Goal: Transaction & Acquisition: Purchase product/service

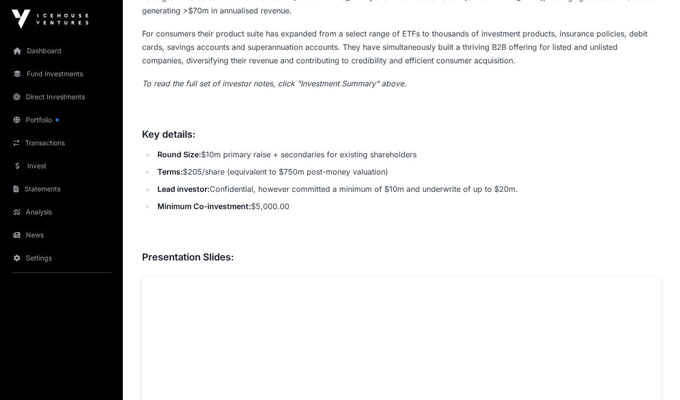
scroll to position [459, 0]
click at [468, 195] on ul "Round Size: $10m primary raise + secondaries for existing shareholders Terms: $…" at bounding box center [401, 179] width 518 height 65
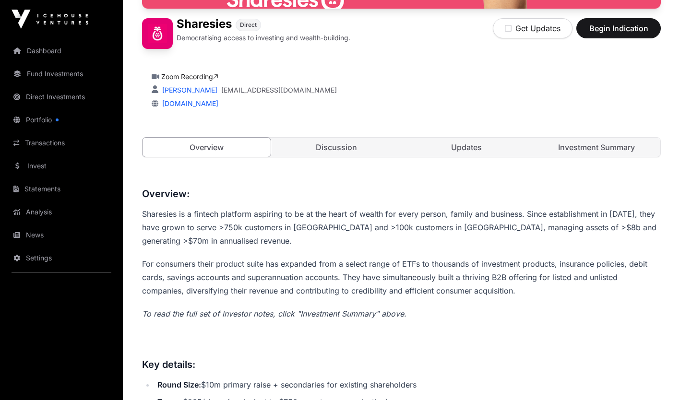
scroll to position [228, 0]
click at [319, 149] on link "Discussion" at bounding box center [336, 147] width 128 height 19
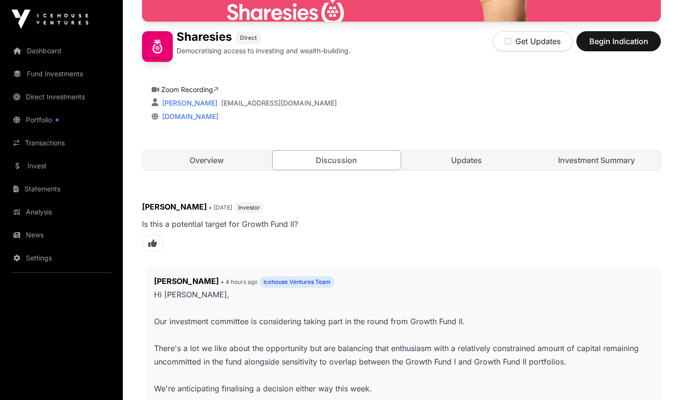
scroll to position [196, 0]
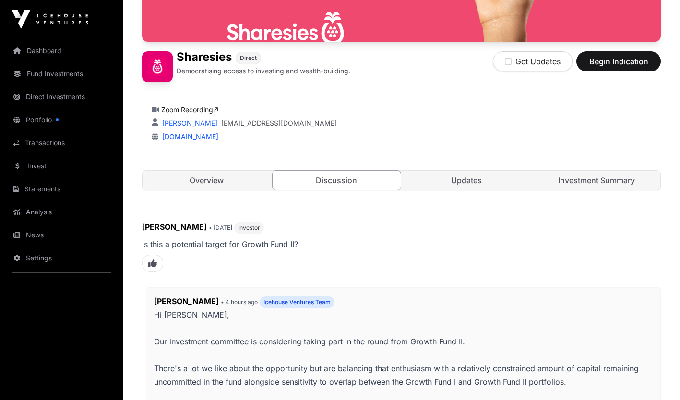
click at [470, 180] on link "Updates" at bounding box center [466, 180] width 128 height 19
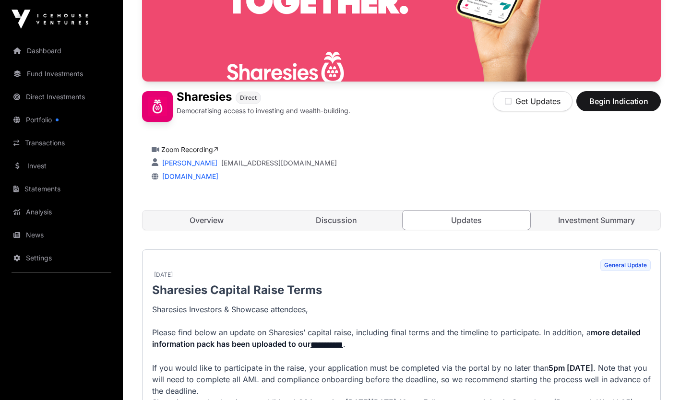
scroll to position [157, 0]
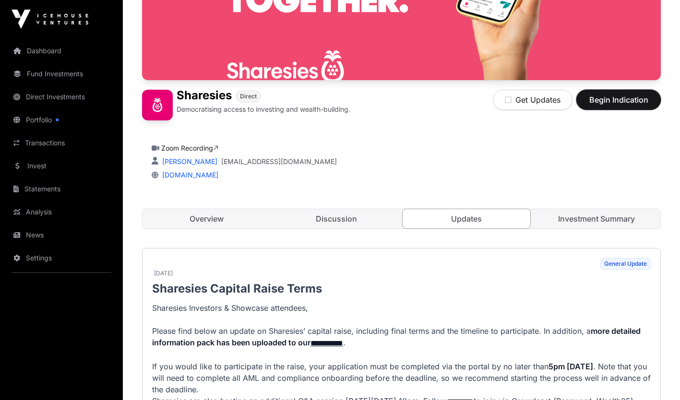
click at [616, 101] on span "Begin Indication" at bounding box center [618, 100] width 60 height 12
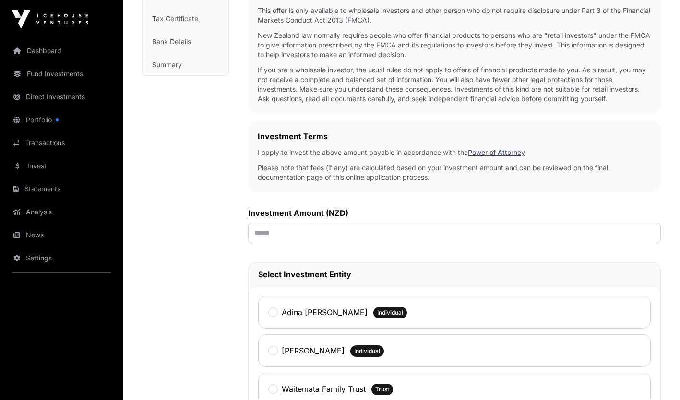
scroll to position [187, 0]
click at [258, 233] on input "text" at bounding box center [454, 232] width 412 height 21
type input "*******"
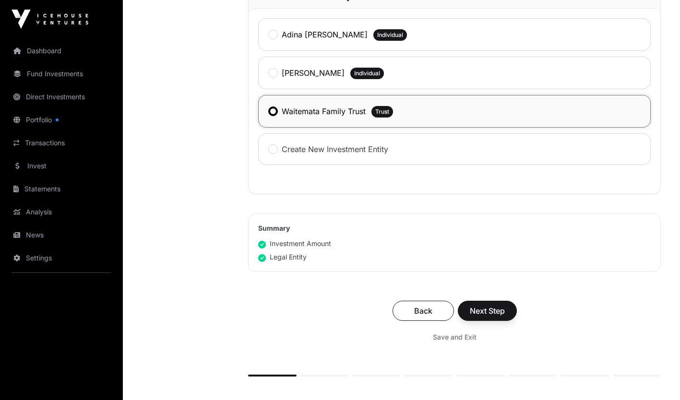
scroll to position [467, 0]
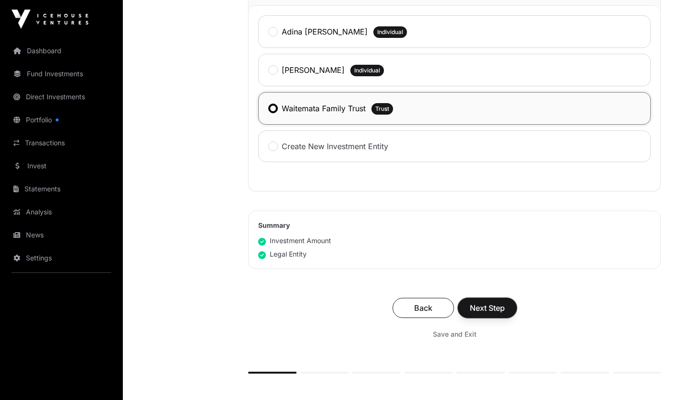
click at [482, 307] on span "Next Step" at bounding box center [487, 308] width 35 height 12
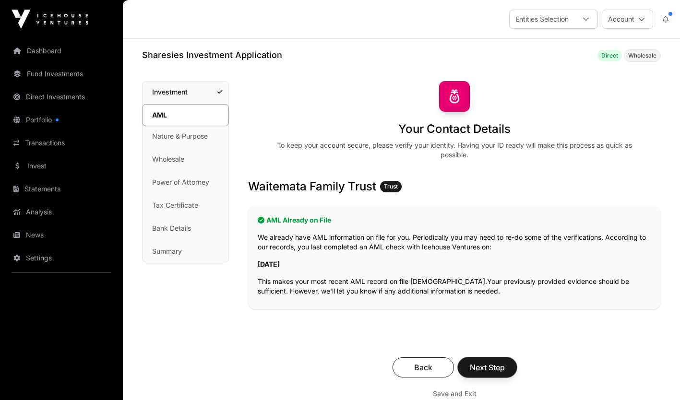
click at [490, 365] on span "Next Step" at bounding box center [487, 368] width 35 height 12
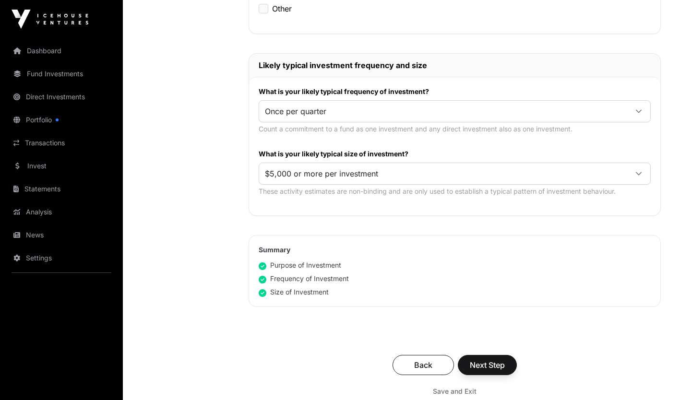
scroll to position [447, 0]
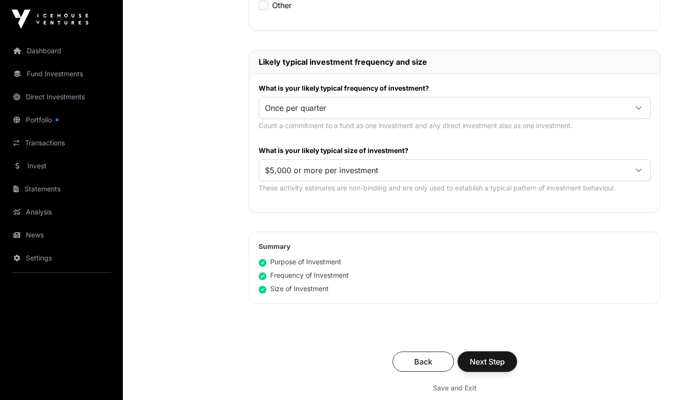
click at [484, 365] on span "Next Step" at bounding box center [487, 362] width 35 height 12
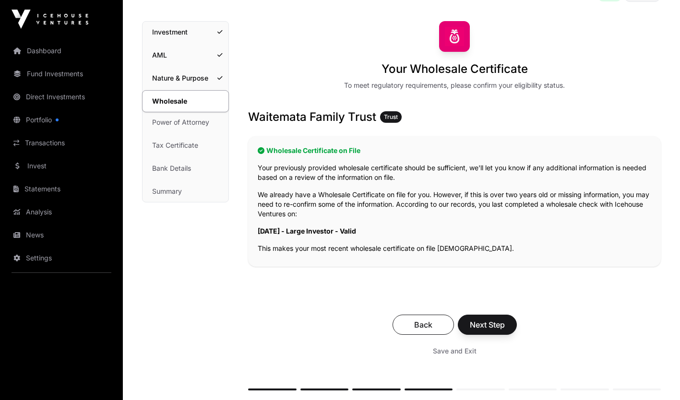
scroll to position [62, 0]
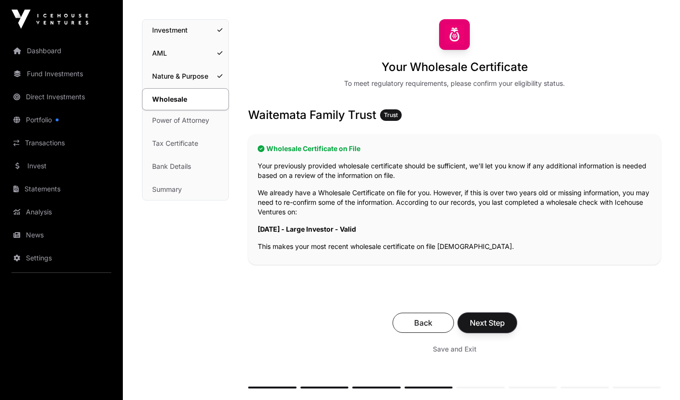
click at [482, 322] on span "Next Step" at bounding box center [487, 323] width 35 height 12
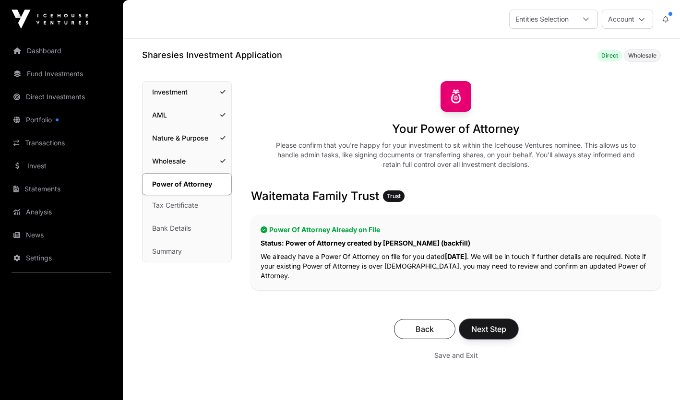
click at [485, 328] on span "Next Step" at bounding box center [488, 329] width 35 height 12
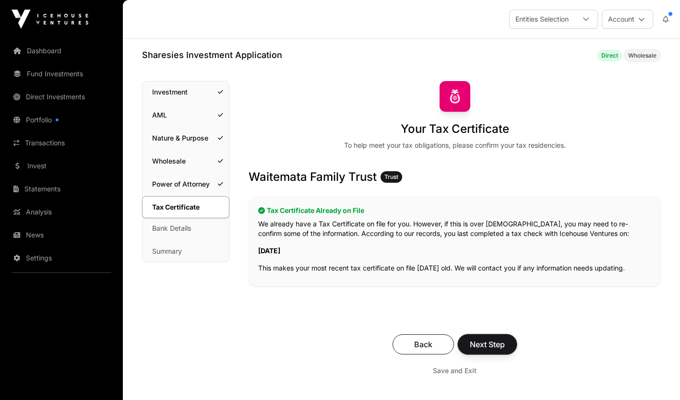
click at [483, 346] on span "Next Step" at bounding box center [487, 345] width 35 height 12
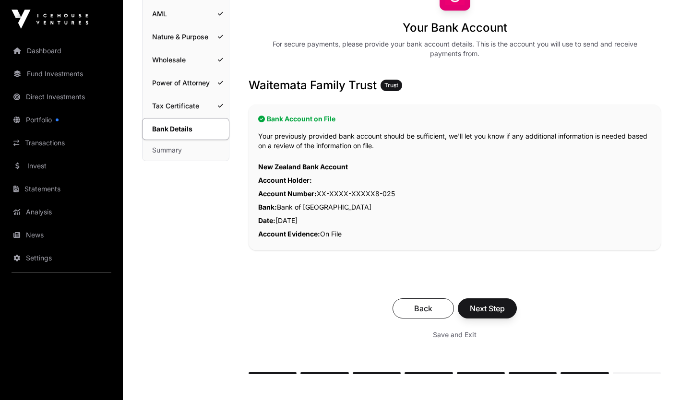
scroll to position [102, 0]
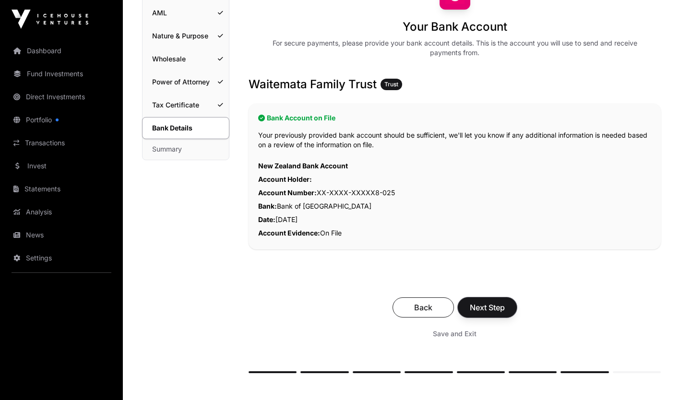
click at [494, 309] on span "Next Step" at bounding box center [487, 308] width 35 height 12
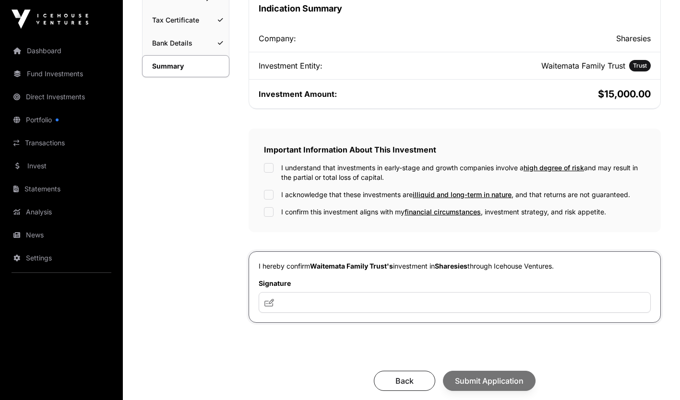
scroll to position [218, 0]
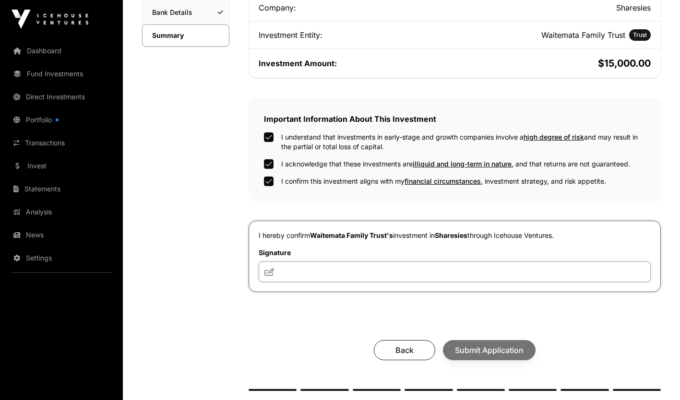
click at [302, 277] on input "text" at bounding box center [455, 271] width 392 height 21
type input "***"
click at [488, 349] on span "Submit Application" at bounding box center [489, 350] width 69 height 12
